Goal: Information Seeking & Learning: Compare options

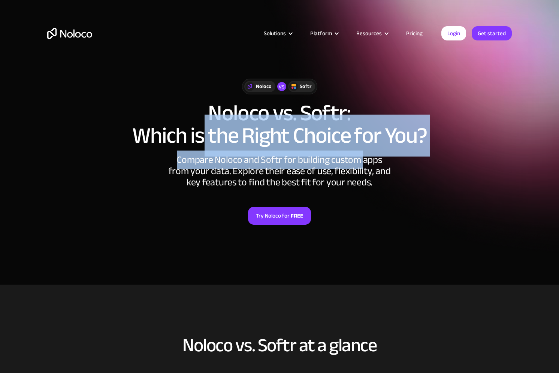
drag, startPoint x: 205, startPoint y: 130, endPoint x: 355, endPoint y: 159, distance: 152.9
click at [353, 159] on div "Noloco vs Softr Noloco vs. Softr: Which is the Right Choice for You? Compare No…" at bounding box center [280, 151] width 480 height 191
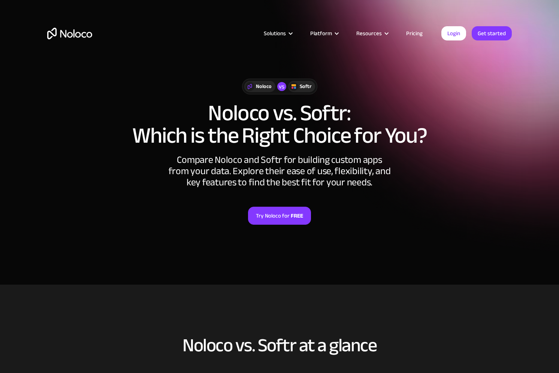
click at [355, 159] on div "Compare Noloco and Softr for building custom apps from your data. Explore their…" at bounding box center [279, 171] width 225 height 34
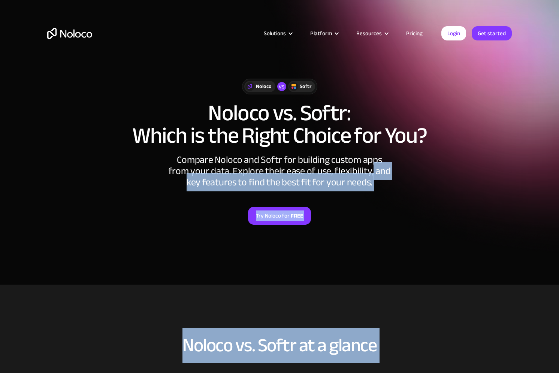
drag, startPoint x: 353, startPoint y: 178, endPoint x: 178, endPoint y: 378, distance: 265.1
click at [178, 373] on html "Solutions Use Cases Business Types Project Management Keep track of customers, …" at bounding box center [279, 186] width 559 height 373
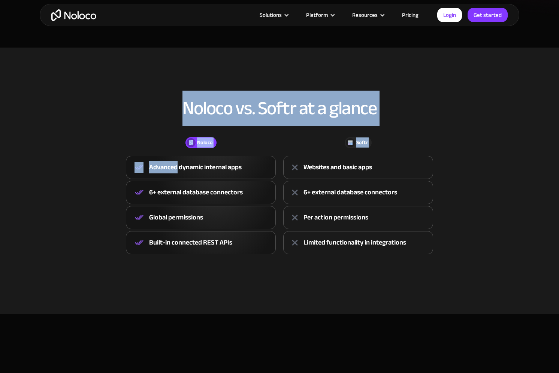
scroll to position [240, 0]
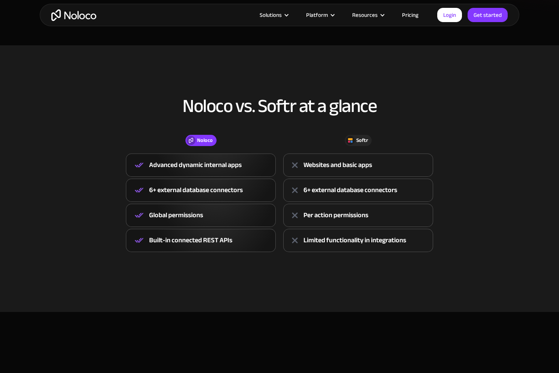
drag, startPoint x: 69, startPoint y: 234, endPoint x: 113, endPoint y: 216, distance: 47.3
click at [69, 234] on div "Noloco vs. Softr at a glance Noloco Softr Noloco Advanced dynamic internal apps…" at bounding box center [280, 173] width 480 height 201
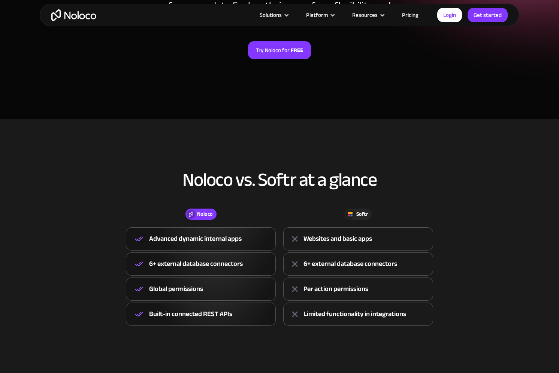
scroll to position [0, 0]
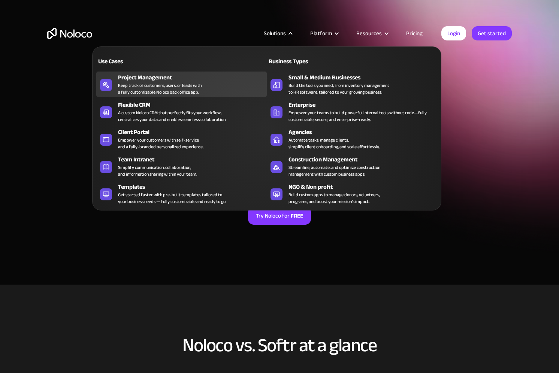
click at [187, 87] on div "Keep track of customers, users, or leads with a fully customizable Noloco back …" at bounding box center [160, 88] width 84 height 13
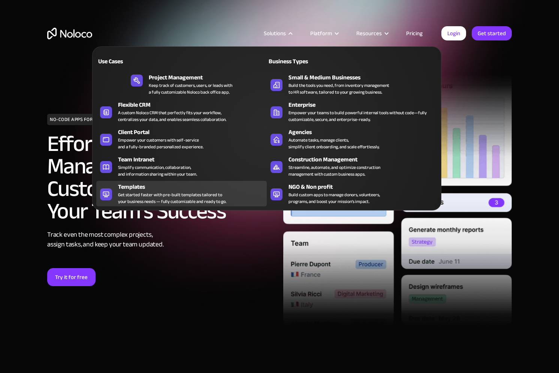
click at [195, 189] on div "Templates" at bounding box center [194, 187] width 152 height 9
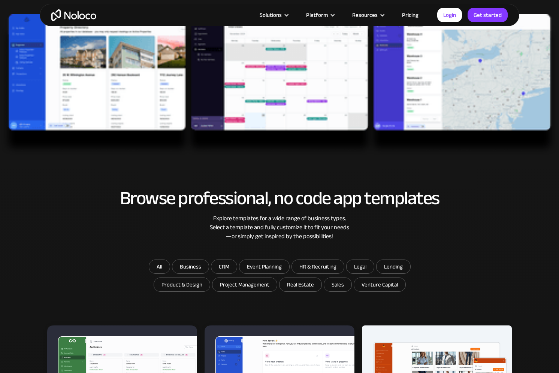
scroll to position [439, 0]
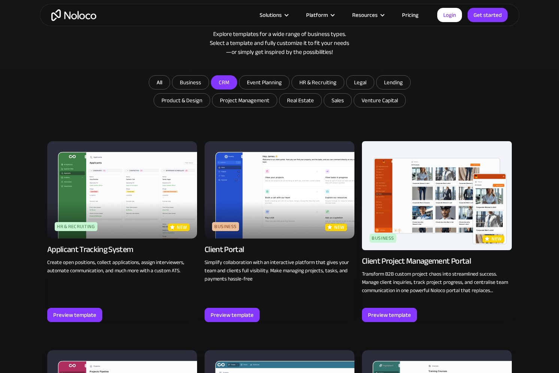
click at [222, 85] on input "CRM" at bounding box center [223, 82] width 25 height 13
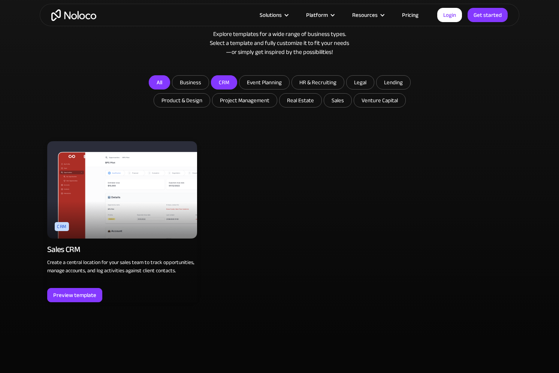
click at [165, 84] on link "All" at bounding box center [159, 82] width 21 height 14
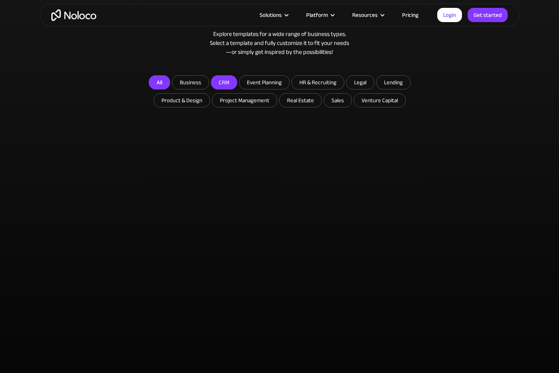
checkbox input "false"
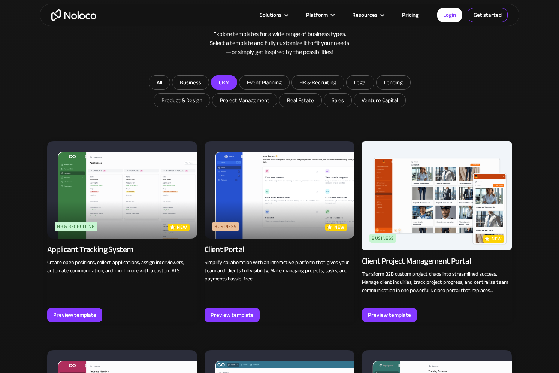
click at [470, 18] on link "Get started" at bounding box center [488, 15] width 40 height 14
